Goal: Transaction & Acquisition: Purchase product/service

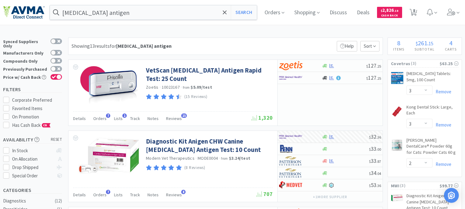
select select "3"
select select "2"
select select "1"
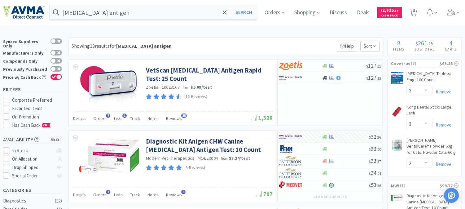
select select "1"
select select "2"
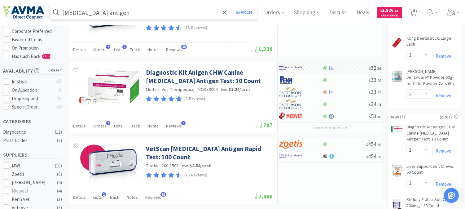
scroll to position [69, 0]
click at [138, 14] on input "[MEDICAL_DATA] antigen" at bounding box center [153, 12] width 207 height 14
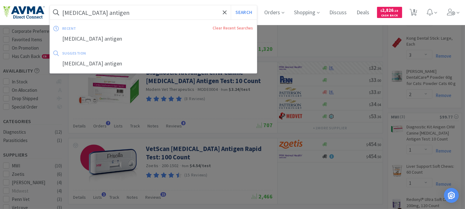
paste input "054599"
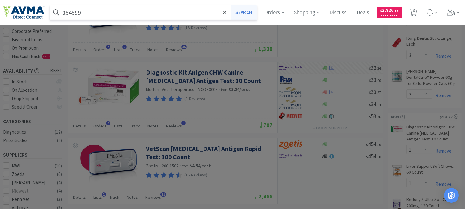
click at [252, 13] on button "Search" at bounding box center [244, 12] width 26 height 14
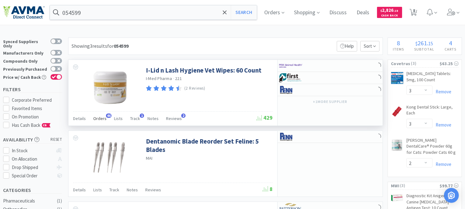
click at [100, 116] on div "Orders 46" at bounding box center [99, 119] width 13 height 12
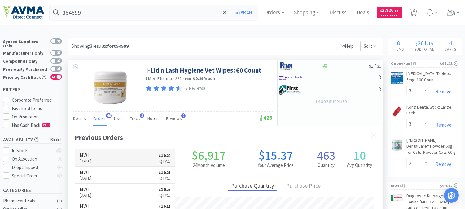
scroll to position [166, 314]
click at [92, 160] on p "[DATE]" at bounding box center [86, 160] width 12 height 7
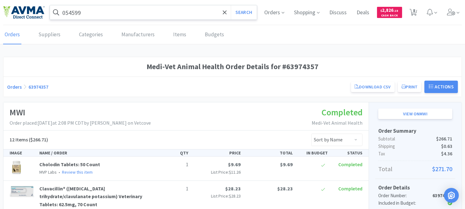
click at [115, 7] on input "054599" at bounding box center [153, 12] width 207 height 14
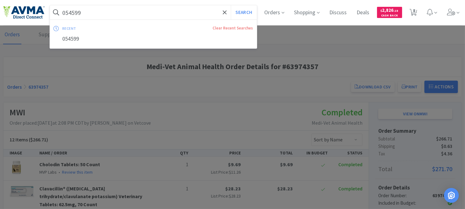
paste input "PVS2300"
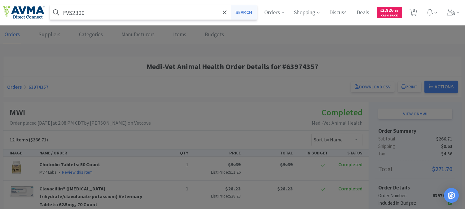
type input "PVS2300"
click at [246, 13] on button "Search" at bounding box center [244, 12] width 26 height 14
select select "3"
select select "2"
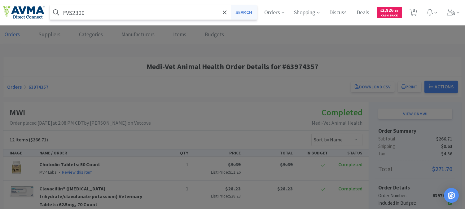
select select "1"
select select "2"
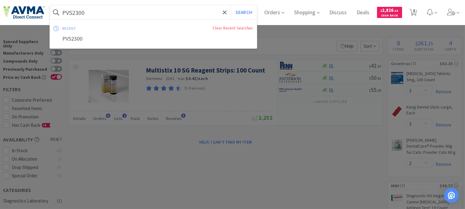
click at [115, 14] on input "PVS2300" at bounding box center [153, 12] width 207 height 14
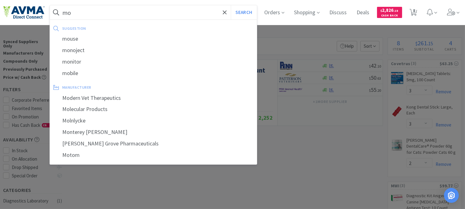
type input "m"
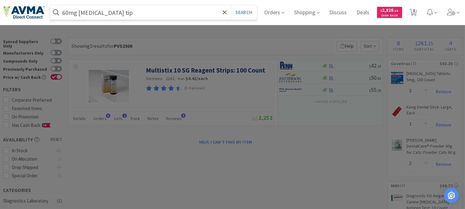
click at [231, 5] on button "Search" at bounding box center [244, 12] width 26 height 14
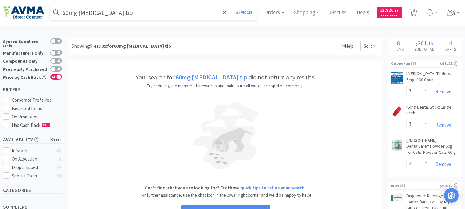
click at [115, 13] on input "60mg [MEDICAL_DATA] tip" at bounding box center [153, 12] width 207 height 14
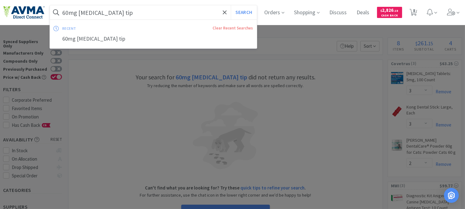
click at [116, 13] on input "60mg [MEDICAL_DATA] tip" at bounding box center [153, 12] width 207 height 14
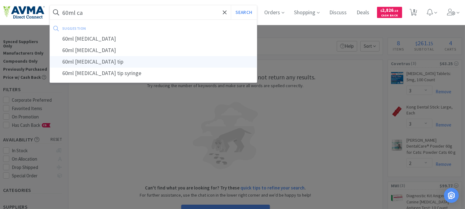
click at [92, 59] on div "60ml [MEDICAL_DATA] tip" at bounding box center [153, 61] width 207 height 11
type input "60ml [MEDICAL_DATA] tip"
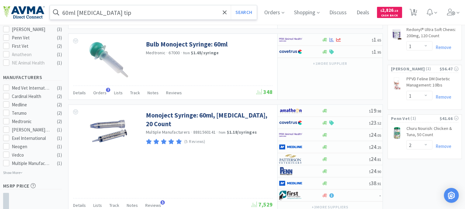
scroll to position [241, 0]
